Goal: Find specific page/section: Find specific page/section

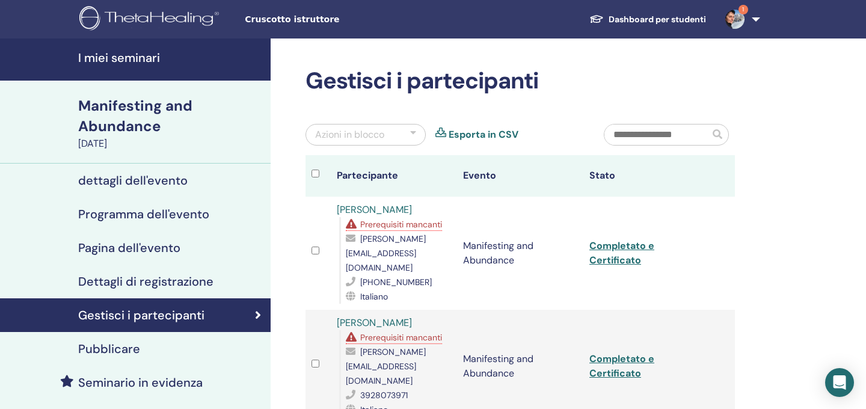
click at [132, 58] on h4 "I miei seminari" at bounding box center [170, 57] width 185 height 14
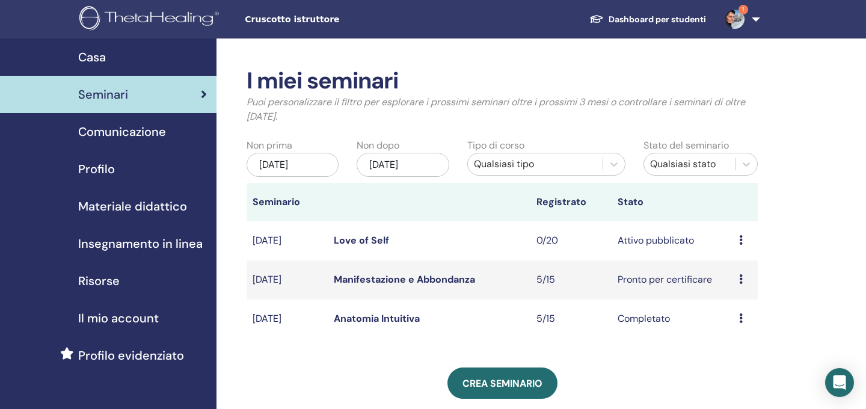
click at [742, 281] on icon at bounding box center [741, 279] width 4 height 10
click at [673, 280] on td "Pronto per certificare" at bounding box center [671, 279] width 121 height 39
click at [741, 280] on icon at bounding box center [741, 279] width 4 height 10
click at [436, 280] on link "Manifestazione e Abbondanza" at bounding box center [404, 279] width 141 height 13
